Goal: Communication & Community: Answer question/provide support

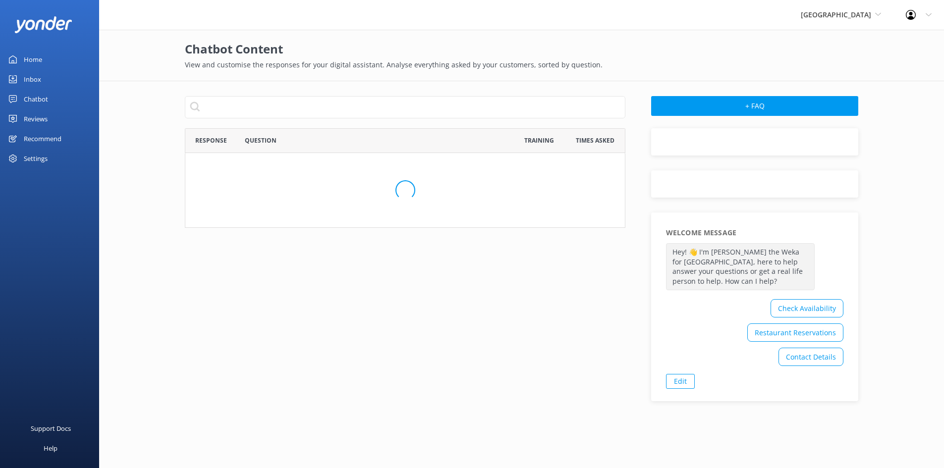
scroll to position [563, 434]
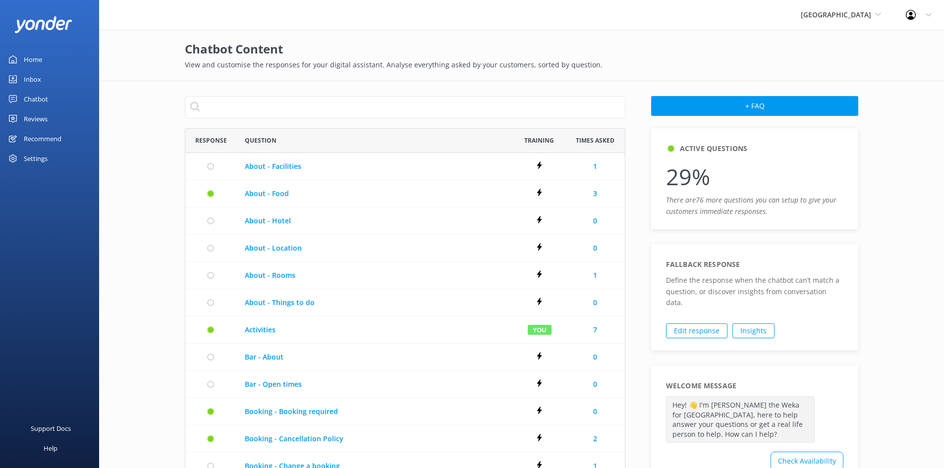
click at [36, 77] on div "Inbox" at bounding box center [32, 79] width 17 height 20
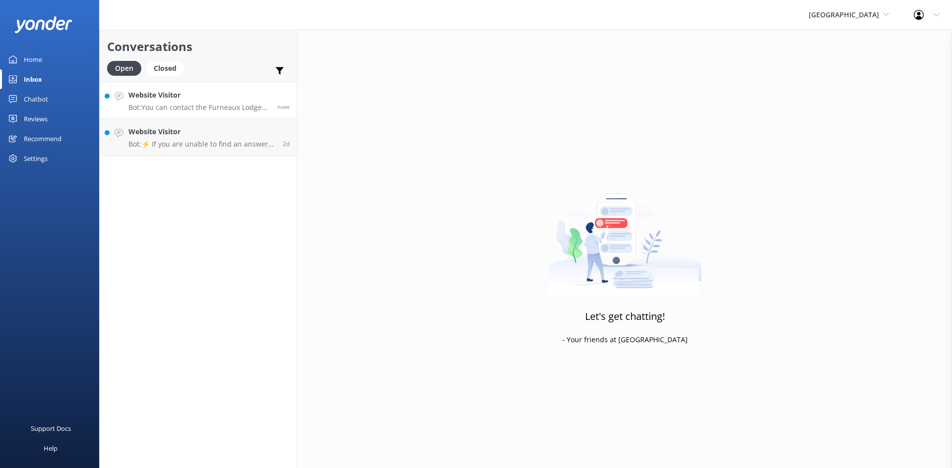
click at [163, 98] on h4 "Website Visitor" at bounding box center [198, 95] width 141 height 11
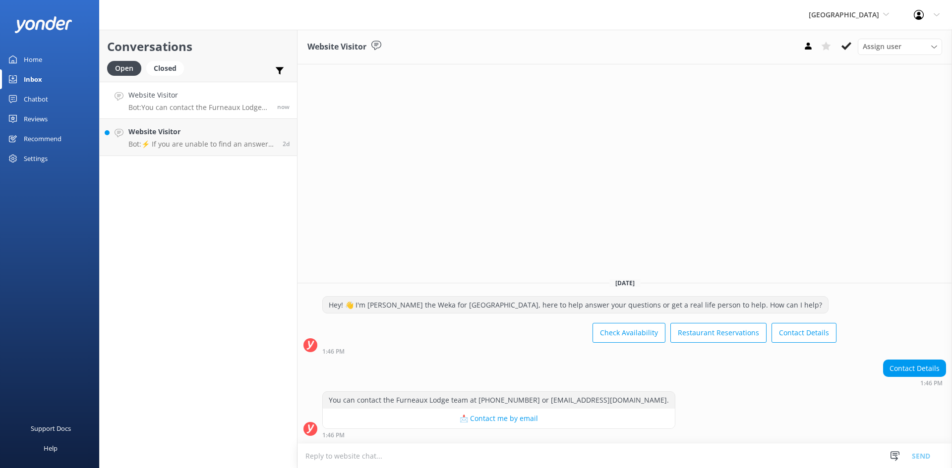
click at [541, 449] on textarea at bounding box center [624, 456] width 654 height 24
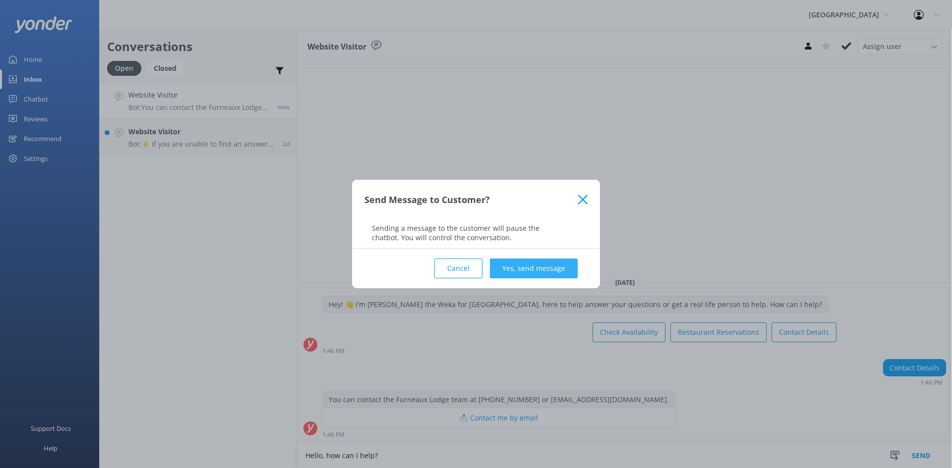
type textarea "Hello, how can I help?"
click at [510, 268] on button "Yes, send message" at bounding box center [534, 269] width 88 height 20
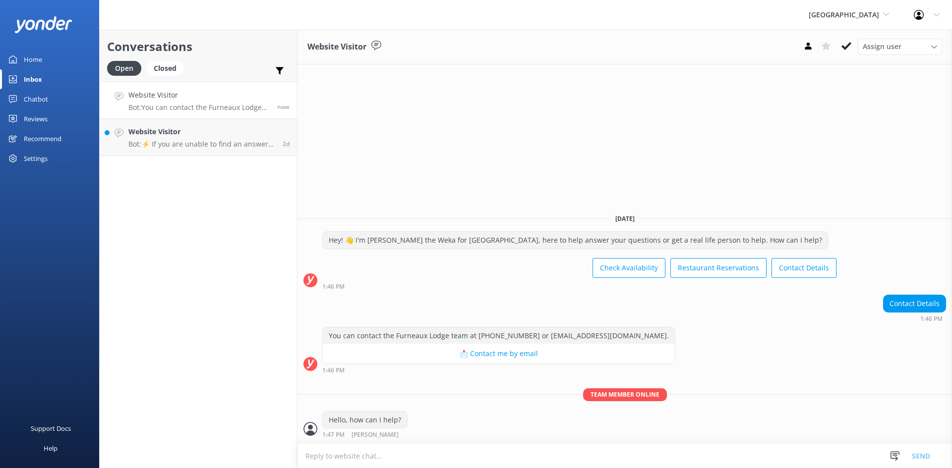
click at [387, 454] on textarea at bounding box center [624, 456] width 654 height 24
click at [885, 11] on icon at bounding box center [886, 14] width 6 height 6
click at [850, 45] on link "Cougar Line Water Taxi" at bounding box center [845, 42] width 99 height 24
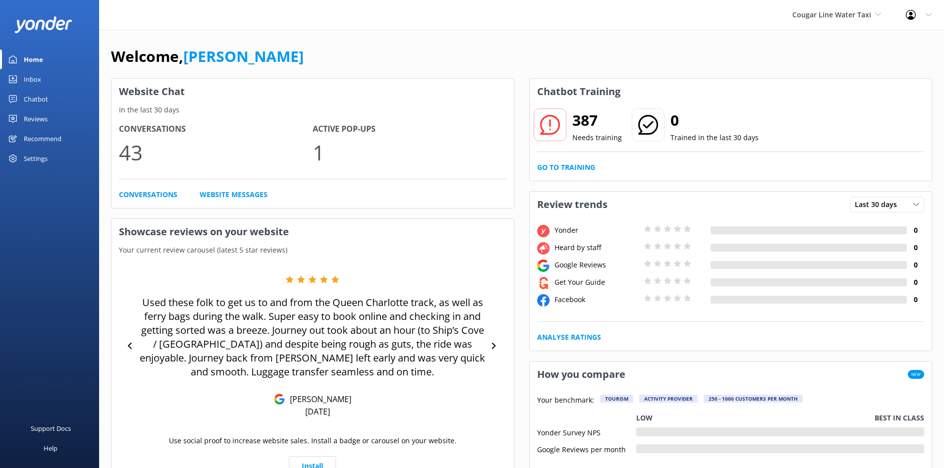
click at [32, 80] on div "Inbox" at bounding box center [32, 79] width 17 height 20
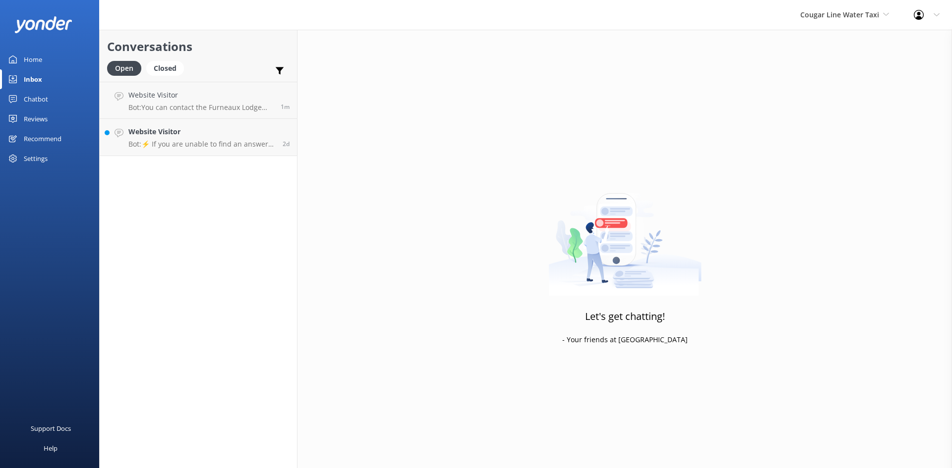
click at [33, 98] on div "Chatbot" at bounding box center [36, 99] width 24 height 20
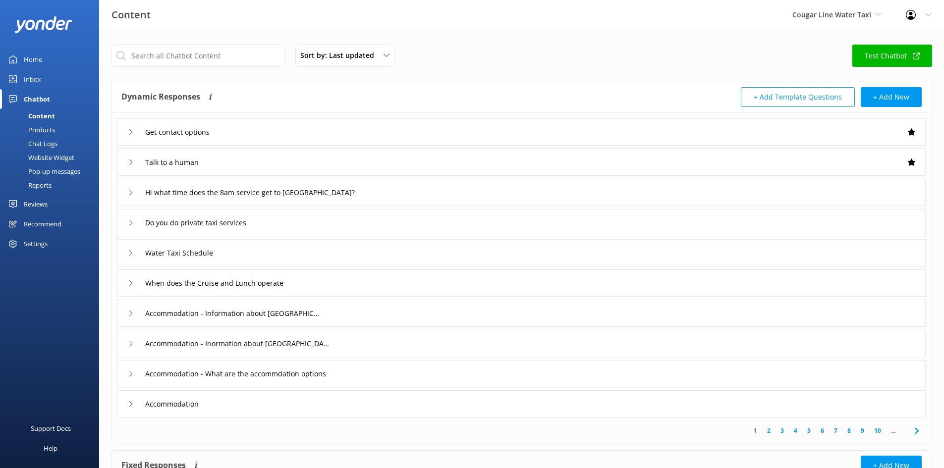
click at [35, 77] on div "Inbox" at bounding box center [32, 79] width 17 height 20
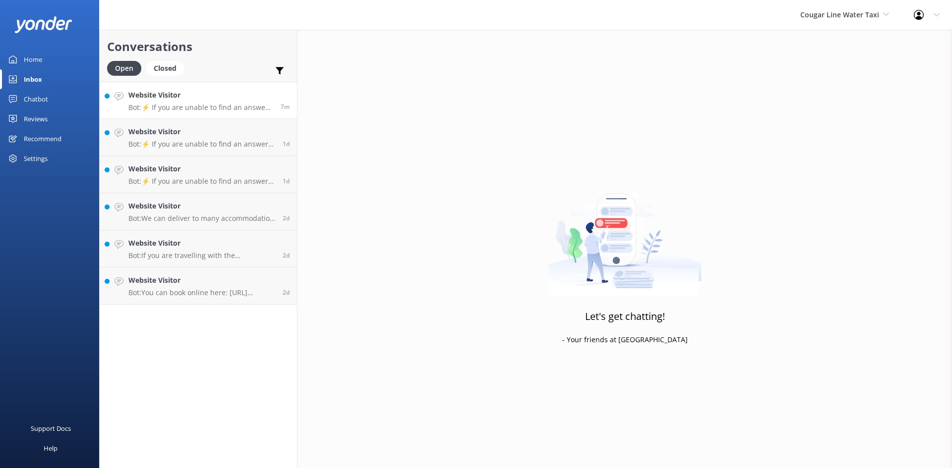
click at [175, 101] on h4 "Website Visitor" at bounding box center [200, 95] width 145 height 11
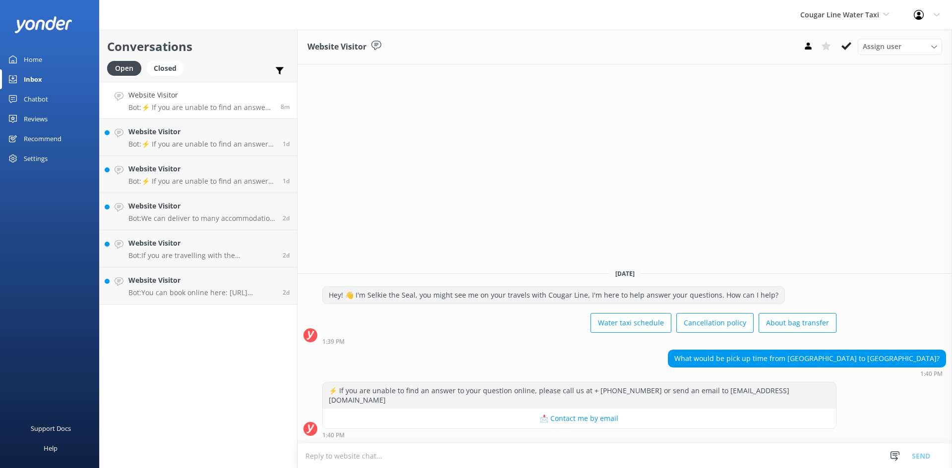
click at [29, 56] on div "Home" at bounding box center [33, 60] width 18 height 20
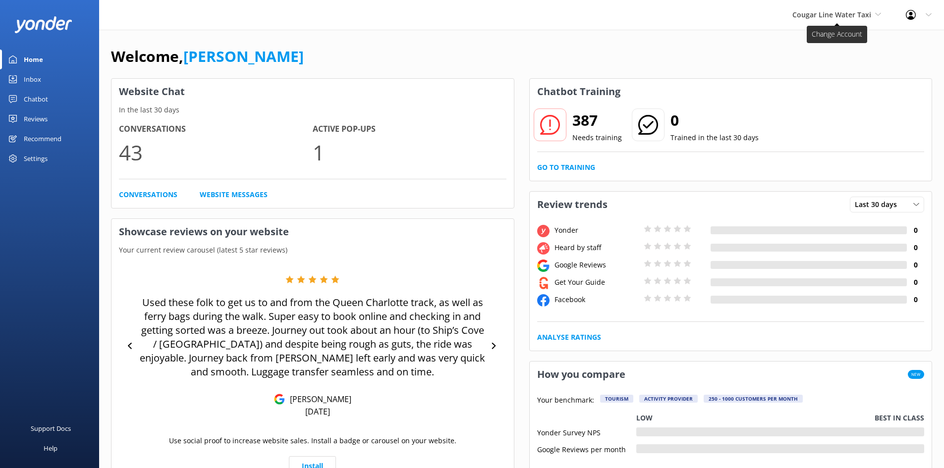
click at [841, 19] on span "Cougar Line Water Taxi" at bounding box center [831, 14] width 79 height 9
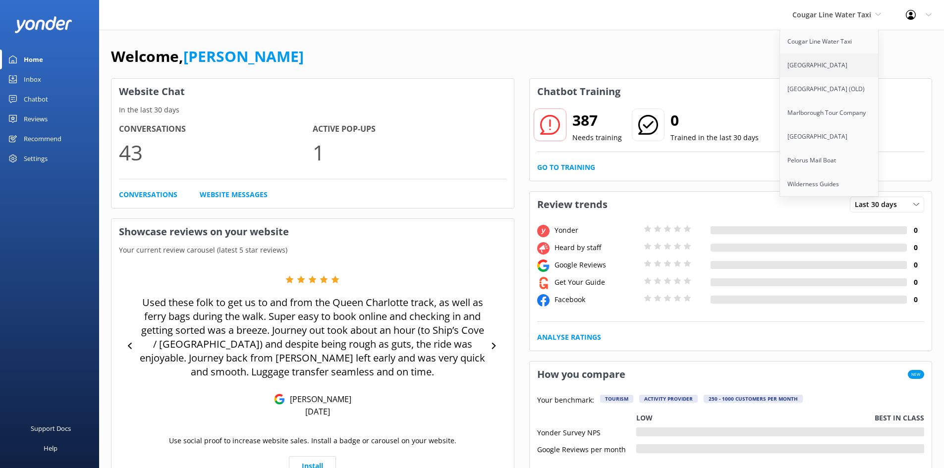
click at [832, 64] on link "[GEOGRAPHIC_DATA]" at bounding box center [829, 66] width 99 height 24
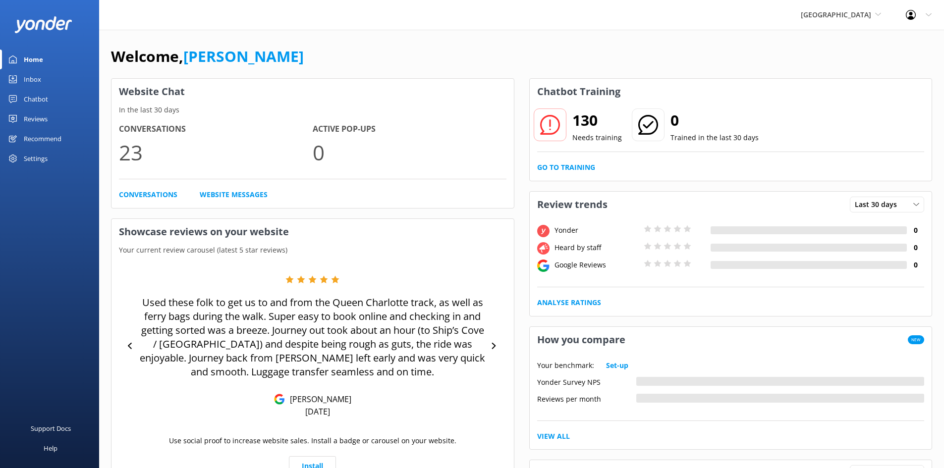
click at [26, 80] on div "Inbox" at bounding box center [32, 79] width 17 height 20
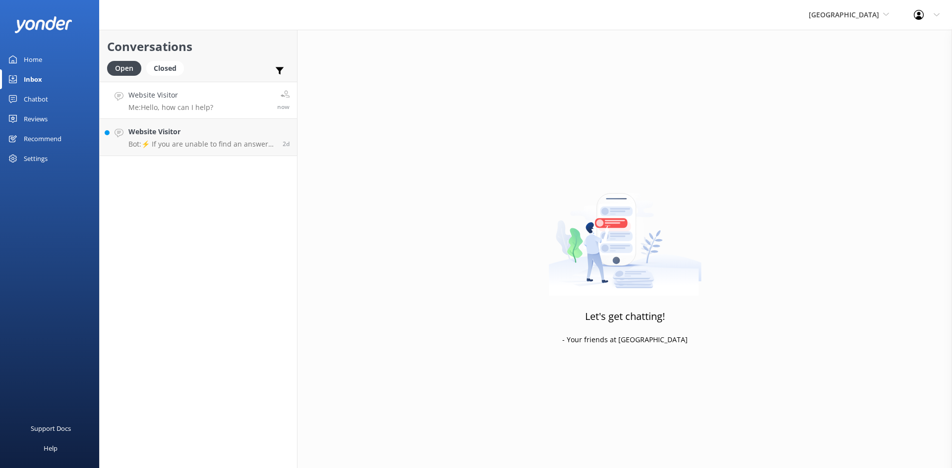
click at [223, 106] on link "Website Visitor Me: Hello, how can I help? now" at bounding box center [198, 100] width 197 height 37
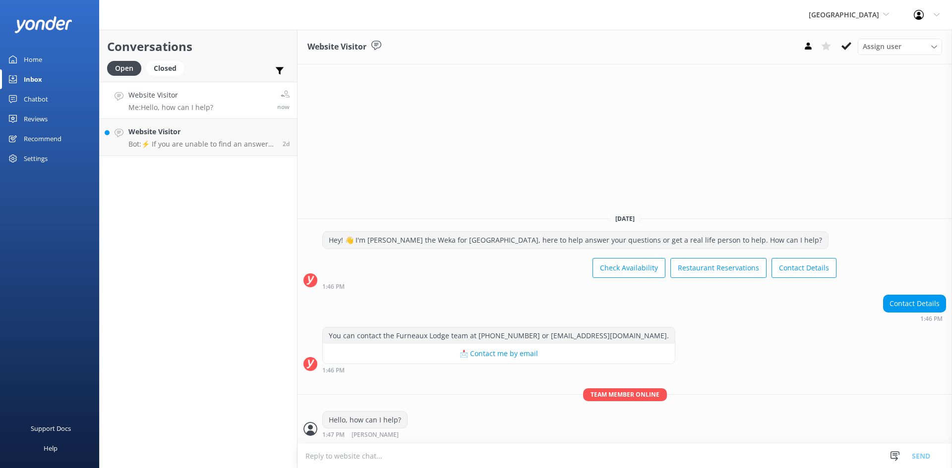
click at [455, 450] on textarea at bounding box center [624, 456] width 654 height 24
click at [454, 456] on textarea at bounding box center [624, 456] width 654 height 24
click at [438, 454] on textarea at bounding box center [624, 456] width 654 height 24
click at [36, 116] on div "Reviews" at bounding box center [36, 119] width 24 height 20
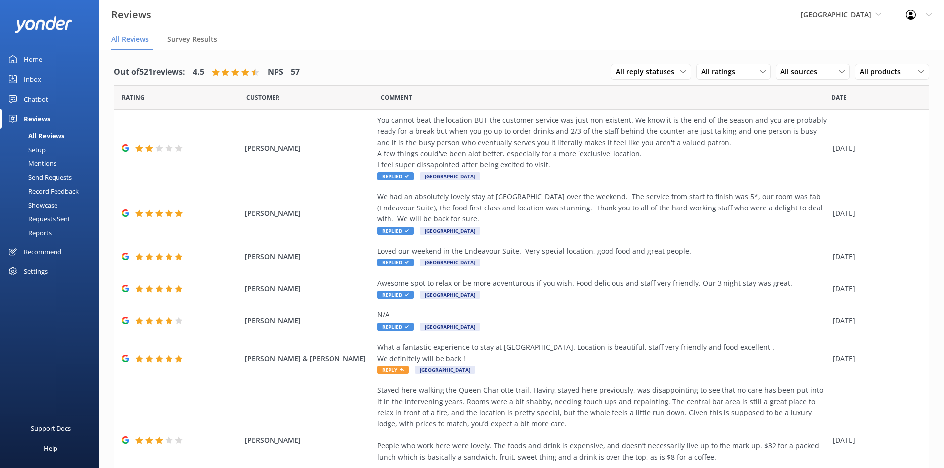
click at [37, 79] on div "Inbox" at bounding box center [32, 79] width 17 height 20
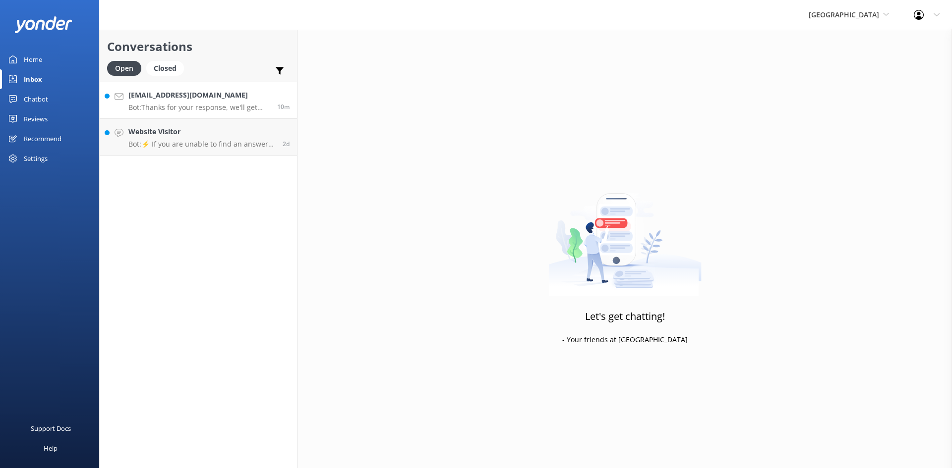
click at [231, 108] on p "Bot: Thanks for your response, we'll get back to you as soon as we can during o…" at bounding box center [198, 107] width 141 height 9
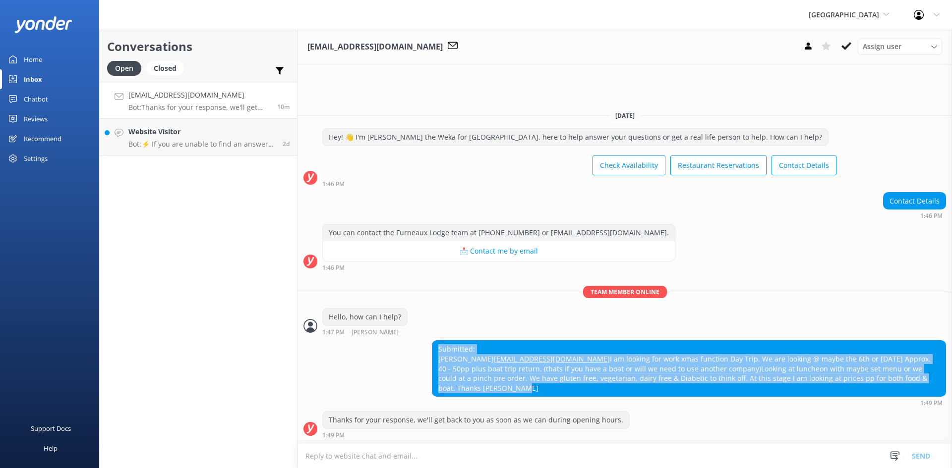
drag, startPoint x: 793, startPoint y: 388, endPoint x: 438, endPoint y: 340, distance: 358.5
click at [438, 341] on div "Submitted: Debbie blicky_61@hotmail.com I am looking for work xmas function Day…" at bounding box center [688, 369] width 513 height 56
copy div "Submitted: Debbie blicky_61@hotmail.com I am looking for work xmas function Day…"
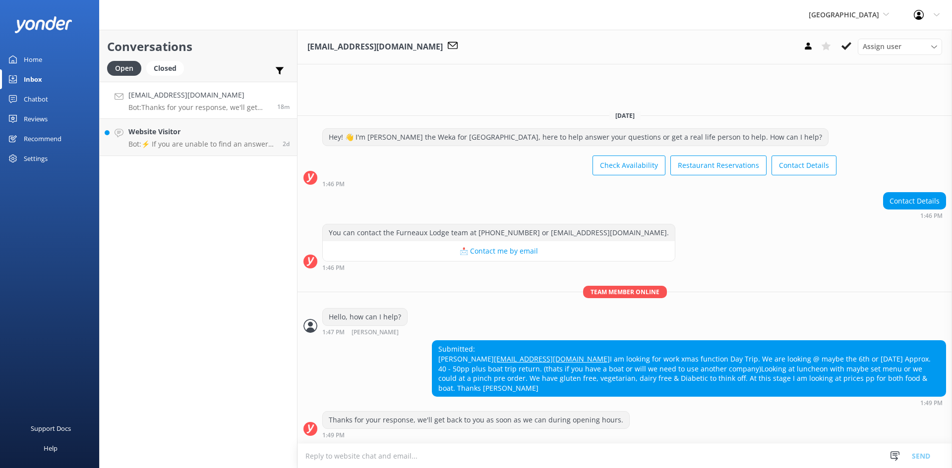
click at [463, 454] on textarea at bounding box center [624, 456] width 654 height 24
click at [138, 100] on h4 "blicky_61@hotmail.com" at bounding box center [198, 95] width 141 height 11
click at [50, 77] on link "Inbox" at bounding box center [49, 79] width 99 height 20
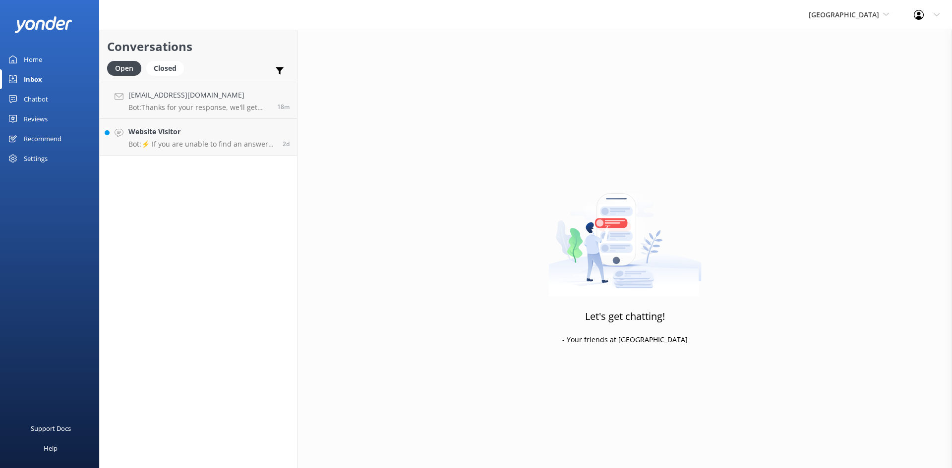
click at [24, 83] on div "Inbox" at bounding box center [33, 79] width 18 height 20
click at [866, 14] on span "[GEOGRAPHIC_DATA]" at bounding box center [843, 14] width 70 height 9
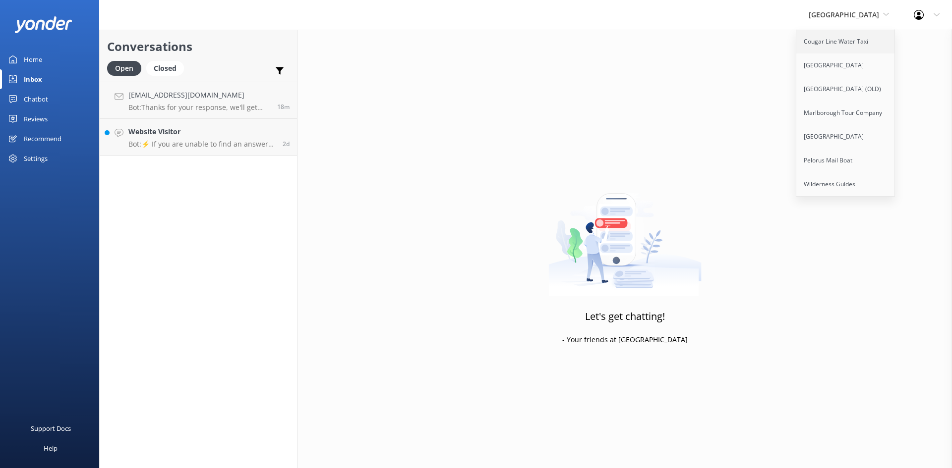
click at [855, 42] on link "Cougar Line Water Taxi" at bounding box center [845, 42] width 99 height 24
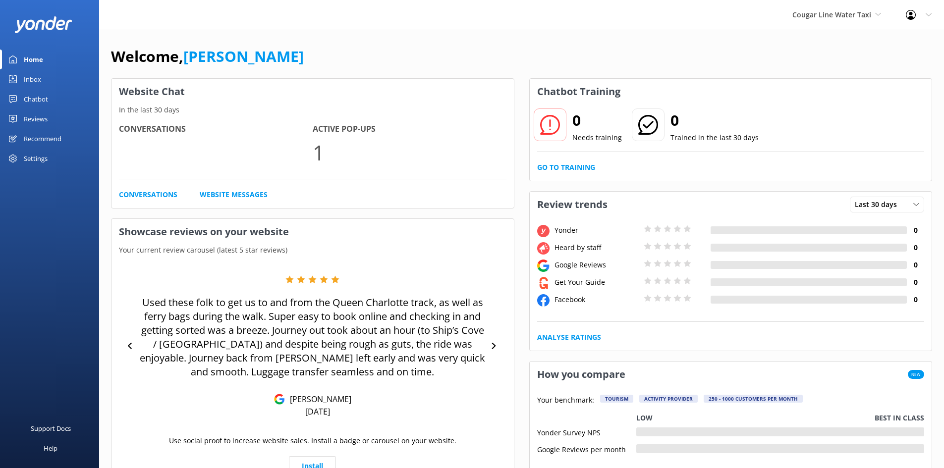
click at [44, 77] on link "Inbox" at bounding box center [49, 79] width 99 height 20
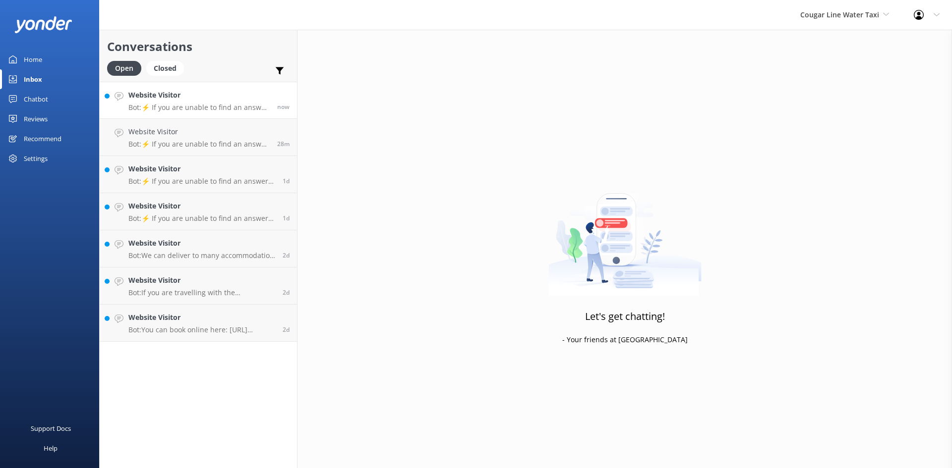
click at [178, 106] on p "Bot: ⚡ If you are unable to find an answer to your question online, please call…" at bounding box center [198, 107] width 141 height 9
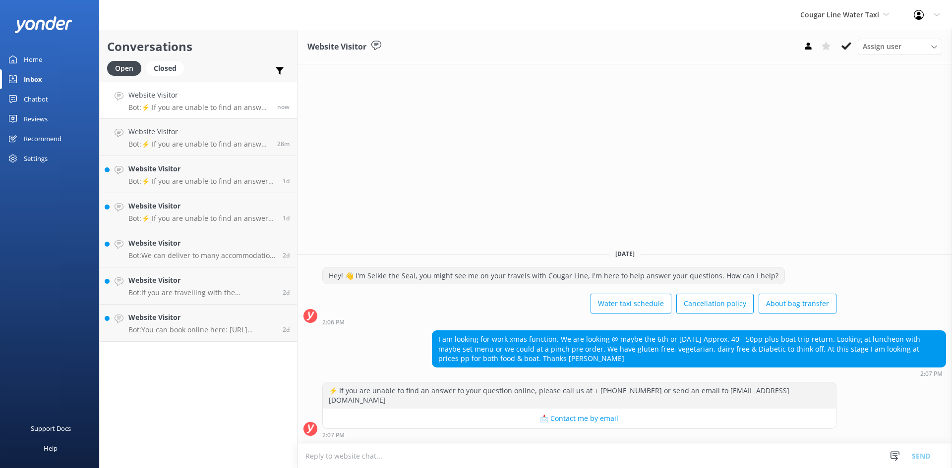
click at [367, 455] on textarea at bounding box center [624, 456] width 654 height 24
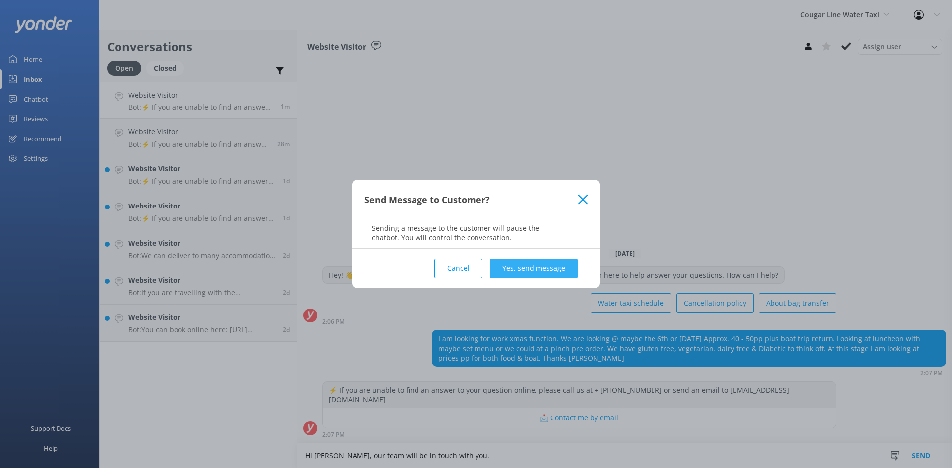
type textarea "Hi [PERSON_NAME], our team will be in touch with you."
click at [519, 271] on button "Yes, send message" at bounding box center [534, 269] width 88 height 20
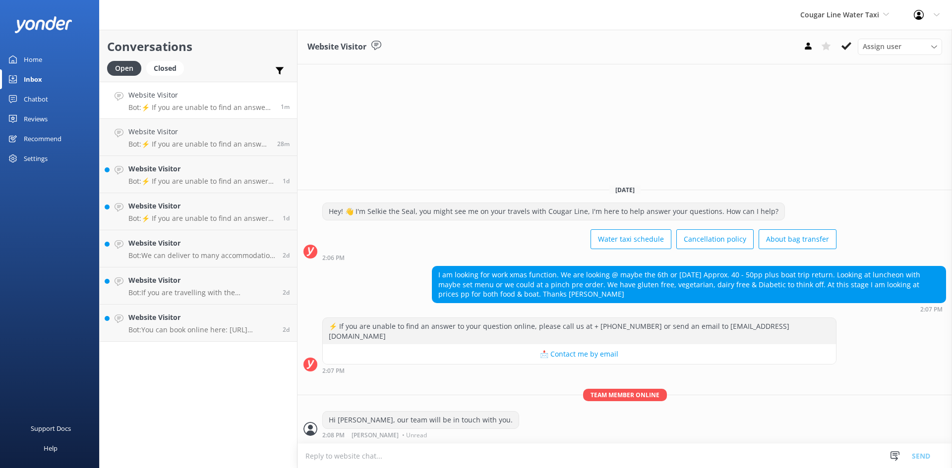
click at [437, 458] on textarea at bounding box center [624, 456] width 654 height 24
click at [409, 450] on textarea at bounding box center [624, 456] width 654 height 24
click at [393, 453] on textarea at bounding box center [624, 456] width 654 height 24
click at [37, 78] on div "Inbox" at bounding box center [33, 79] width 18 height 20
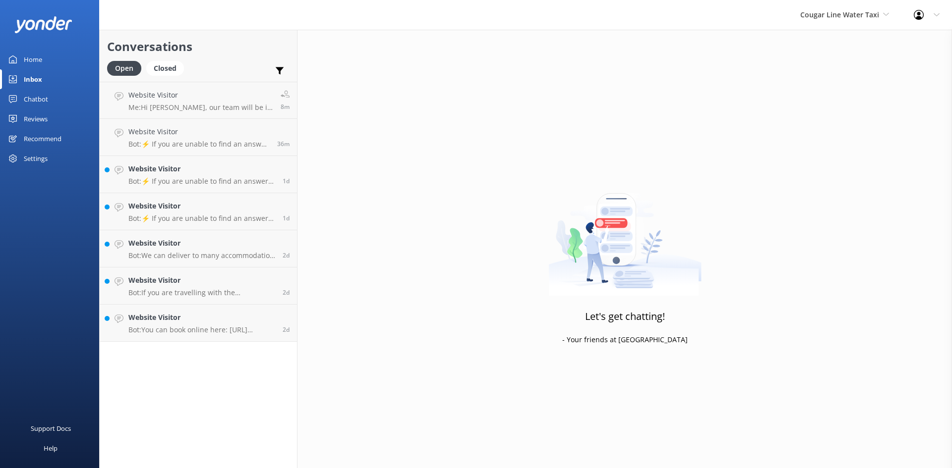
click at [31, 63] on div "Home" at bounding box center [33, 60] width 18 height 20
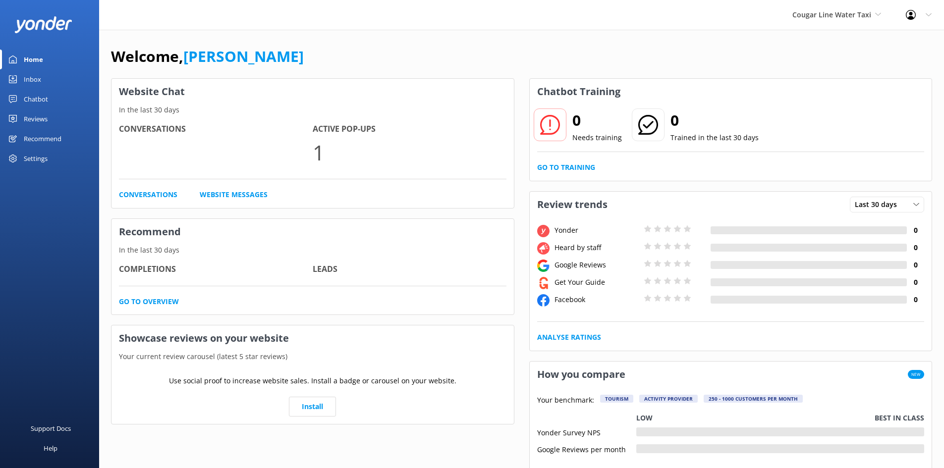
click at [33, 75] on div "Inbox" at bounding box center [32, 79] width 17 height 20
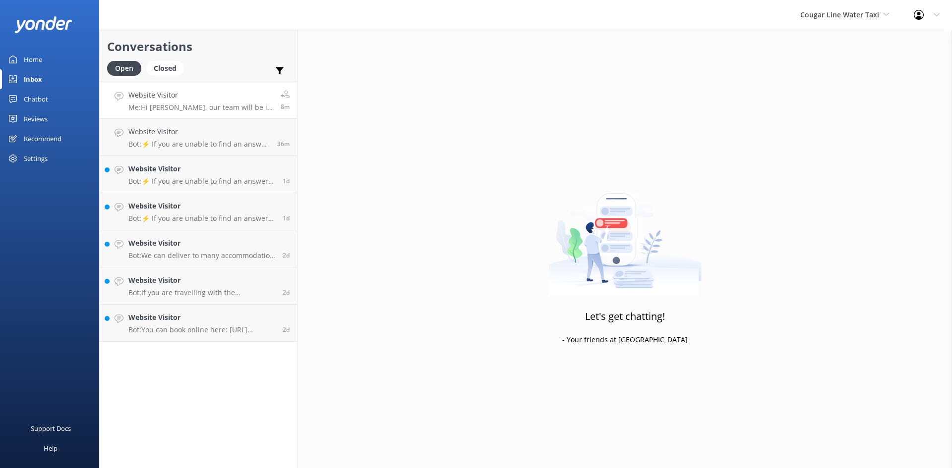
click at [164, 108] on p "Me: Hi Debbie, our team will be in touch with you." at bounding box center [200, 107] width 145 height 9
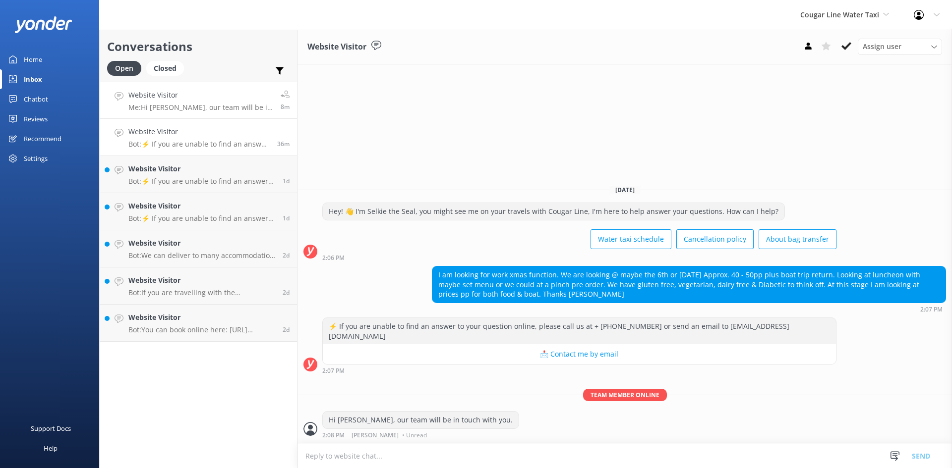
click at [171, 141] on p "Bot: ⚡ If you are unable to find an answer to your question online, please call…" at bounding box center [198, 144] width 141 height 9
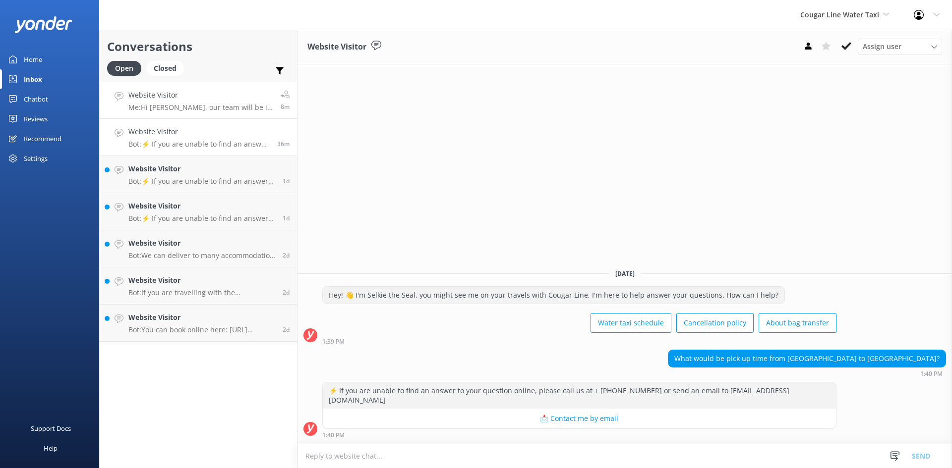
click at [171, 101] on h4 "Website Visitor" at bounding box center [200, 95] width 145 height 11
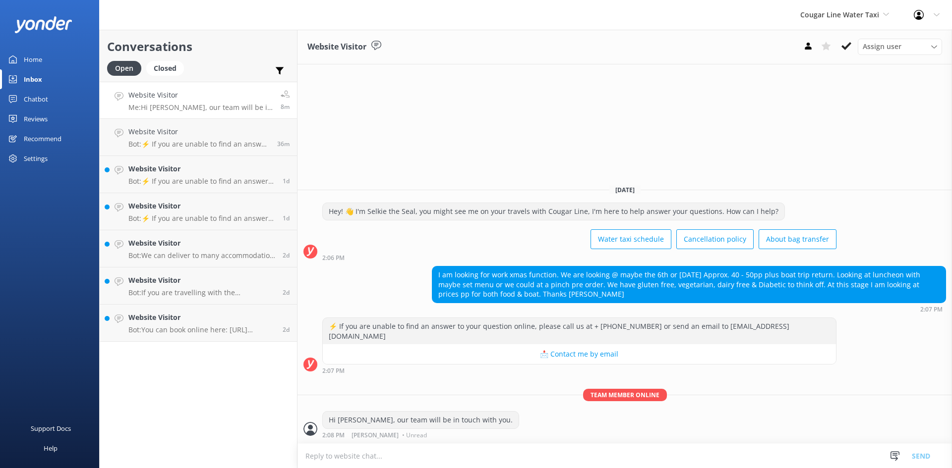
click at [442, 447] on textarea at bounding box center [624, 456] width 654 height 24
click at [463, 450] on textarea at bounding box center [624, 456] width 654 height 24
click at [51, 73] on link "Inbox" at bounding box center [49, 79] width 99 height 20
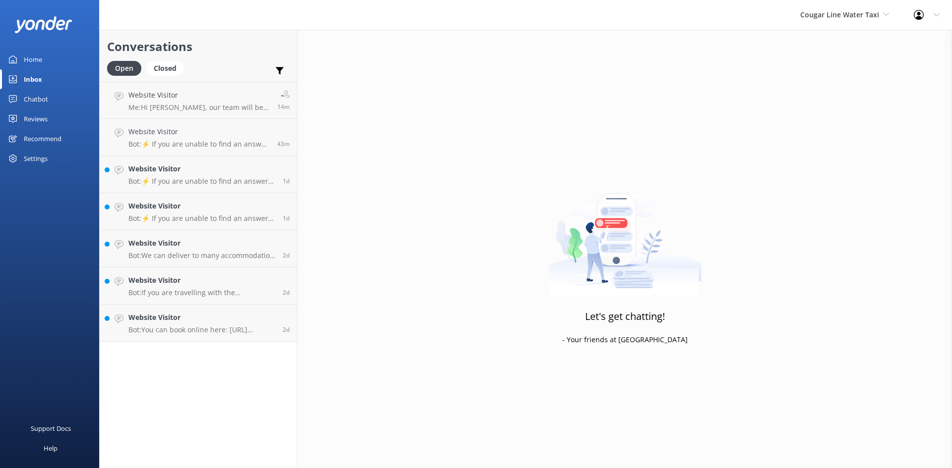
click at [46, 73] on link "Inbox" at bounding box center [49, 79] width 99 height 20
click at [41, 79] on div "Inbox" at bounding box center [33, 79] width 18 height 20
click at [872, 16] on span "Cougar Line Water Taxi" at bounding box center [839, 14] width 79 height 9
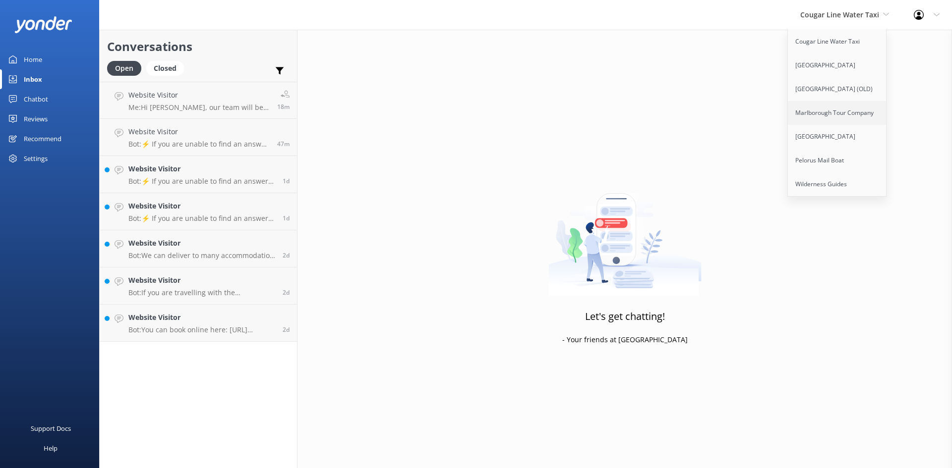
click at [830, 117] on link "Marlborough Tour Company" at bounding box center [836, 113] width 99 height 24
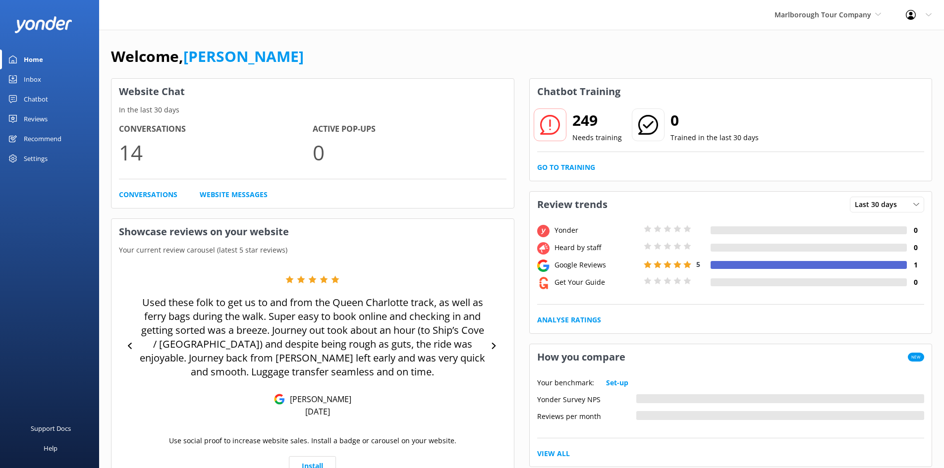
click at [44, 75] on link "Inbox" at bounding box center [49, 79] width 99 height 20
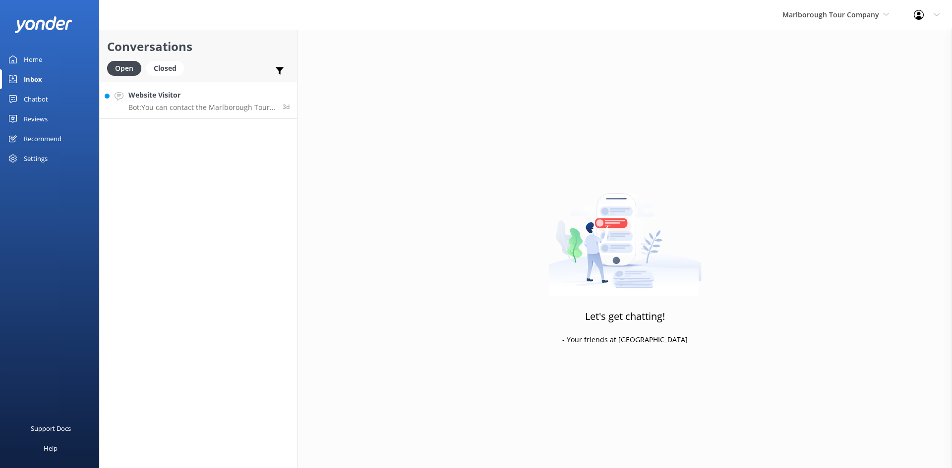
click at [232, 99] on h4 "Website Visitor" at bounding box center [201, 95] width 147 height 11
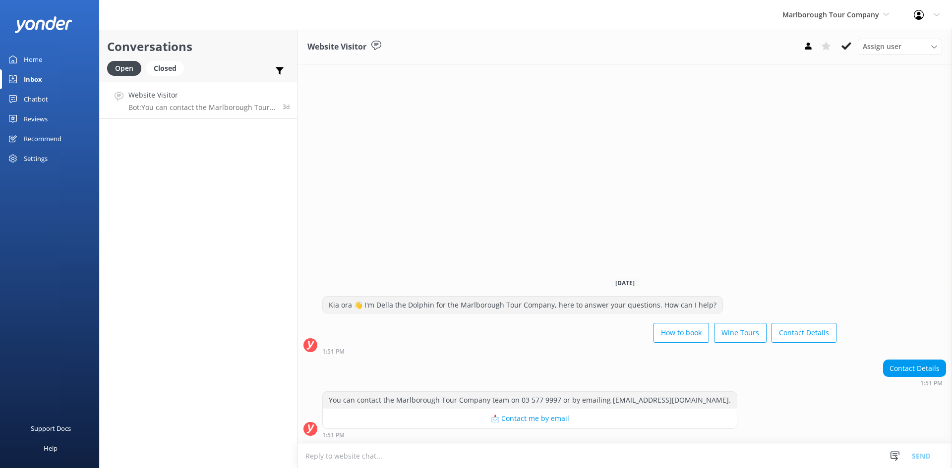
click at [33, 53] on div "Home" at bounding box center [33, 60] width 18 height 20
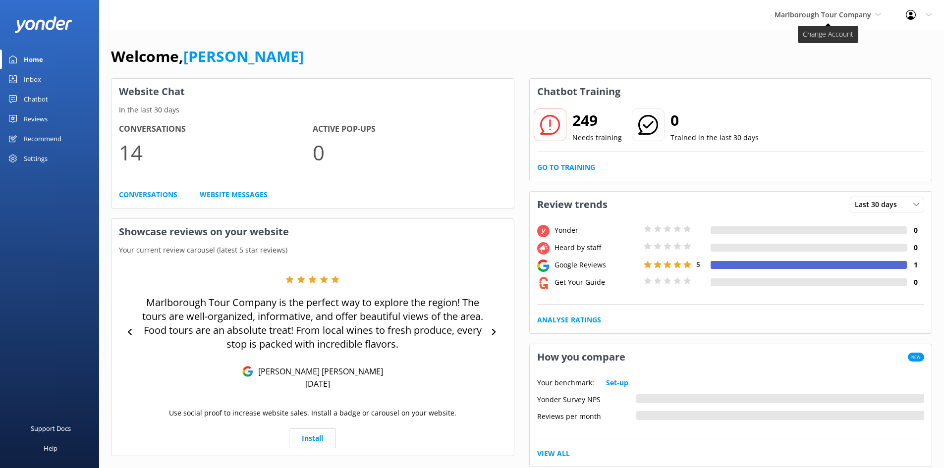
click at [839, 20] on span "Marlborough Tour Company" at bounding box center [828, 14] width 107 height 11
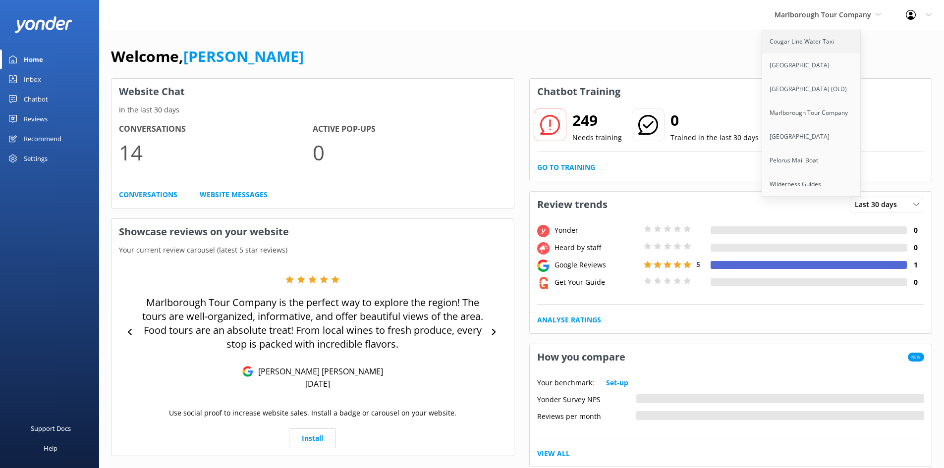
click at [806, 47] on link "Cougar Line Water Taxi" at bounding box center [811, 42] width 99 height 24
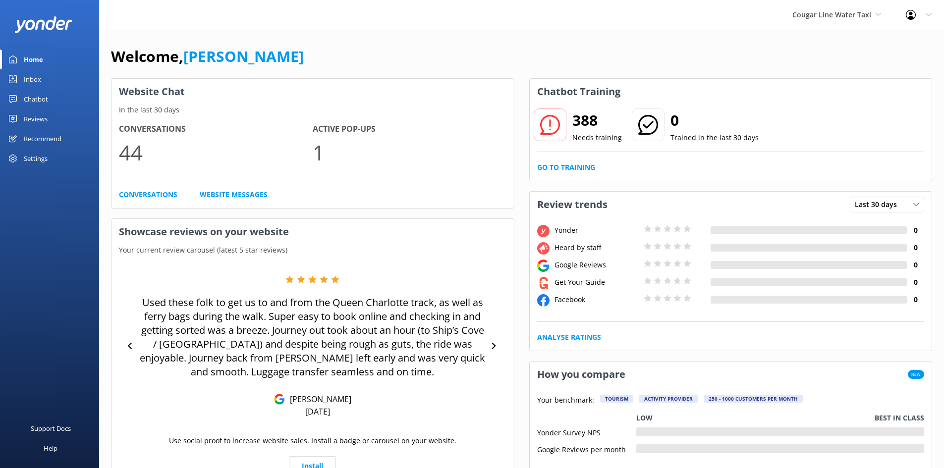
click at [33, 156] on div "Settings" at bounding box center [36, 159] width 24 height 20
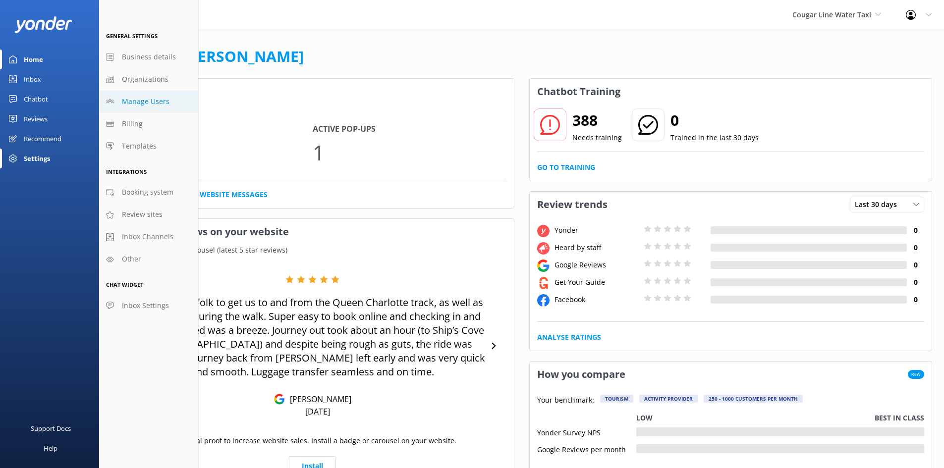
click at [141, 100] on span "Manage Users" at bounding box center [146, 101] width 48 height 11
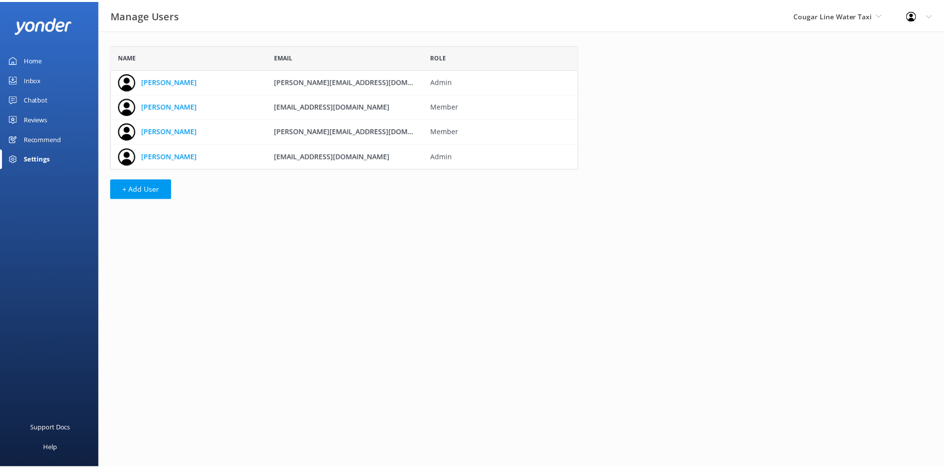
scroll to position [117, 464]
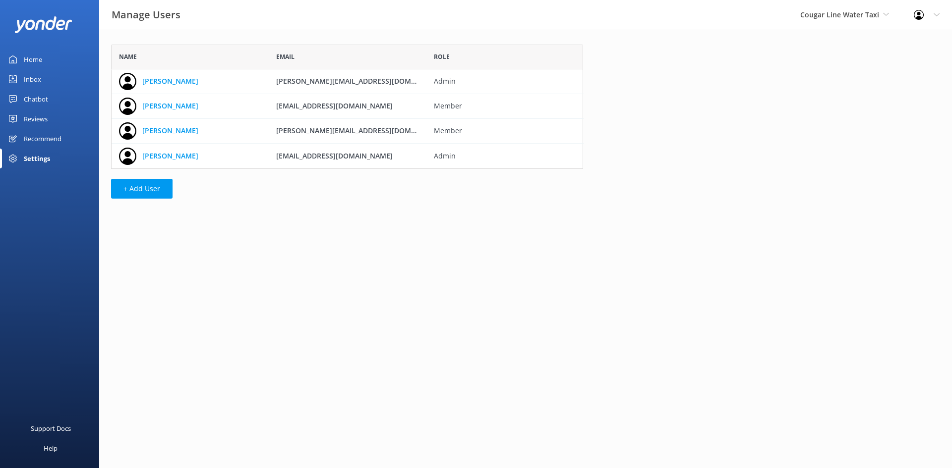
click at [36, 101] on div "Chatbot" at bounding box center [36, 99] width 24 height 20
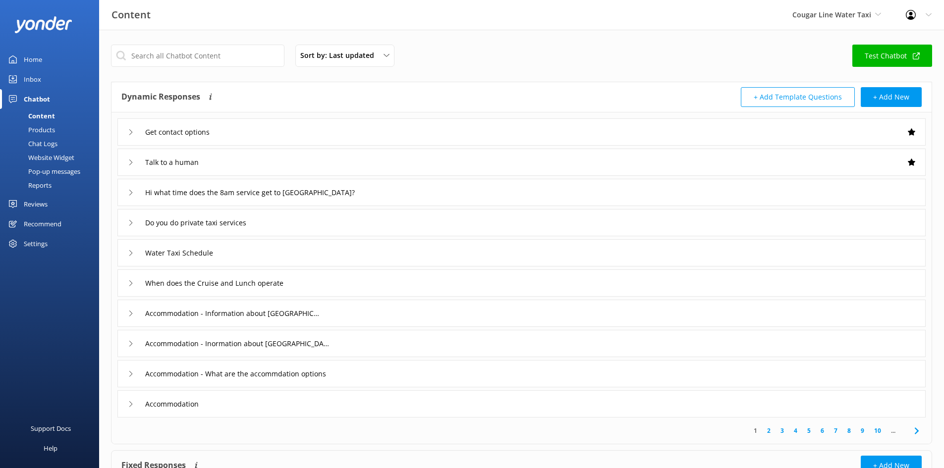
click at [28, 73] on div "Inbox" at bounding box center [32, 79] width 17 height 20
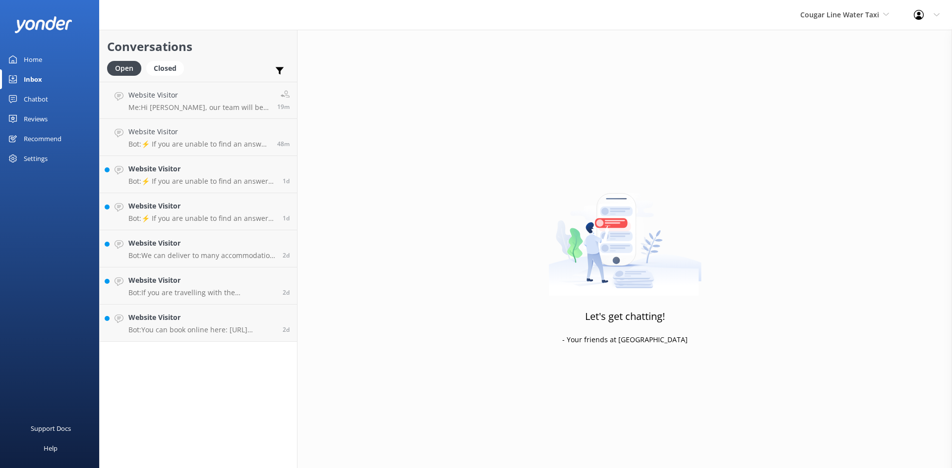
click at [38, 160] on div "Settings" at bounding box center [36, 159] width 24 height 20
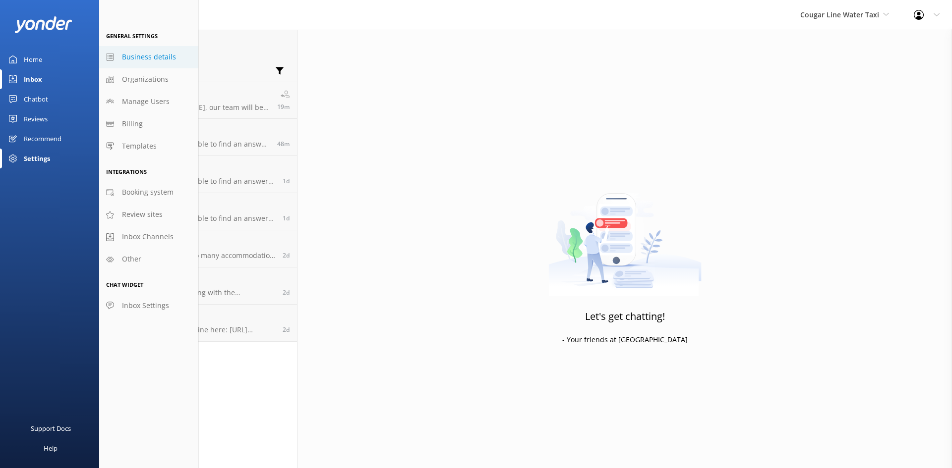
click at [140, 56] on span "Business details" at bounding box center [149, 57] width 54 height 11
select select "Pacific/[GEOGRAPHIC_DATA]"
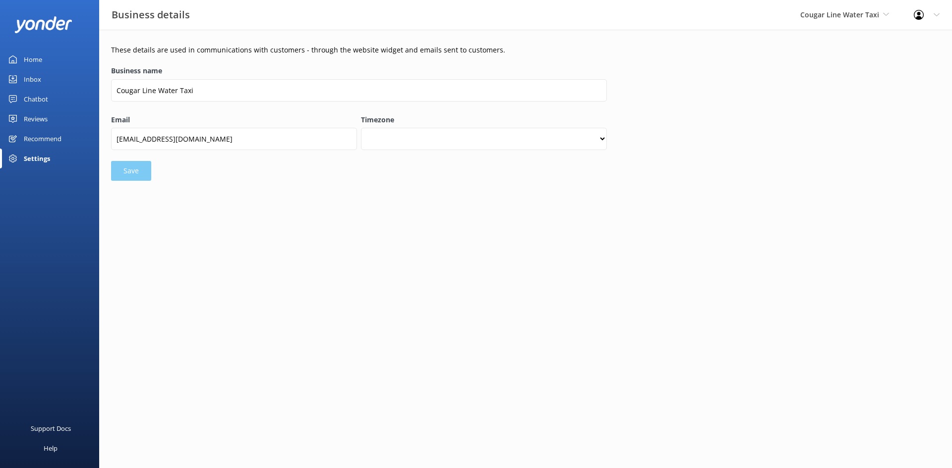
click at [24, 107] on div "Chatbot" at bounding box center [36, 99] width 24 height 20
